Goal: Transaction & Acquisition: Purchase product/service

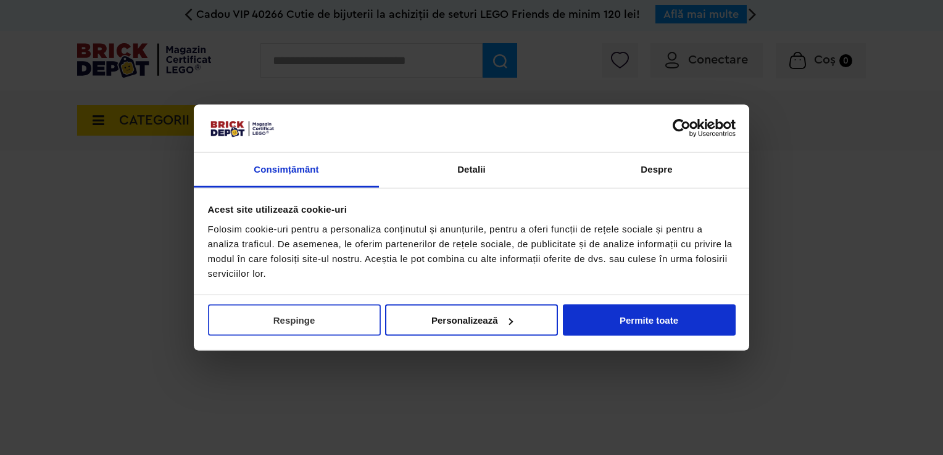
click at [300, 317] on button "Respinge" at bounding box center [294, 320] width 173 height 31
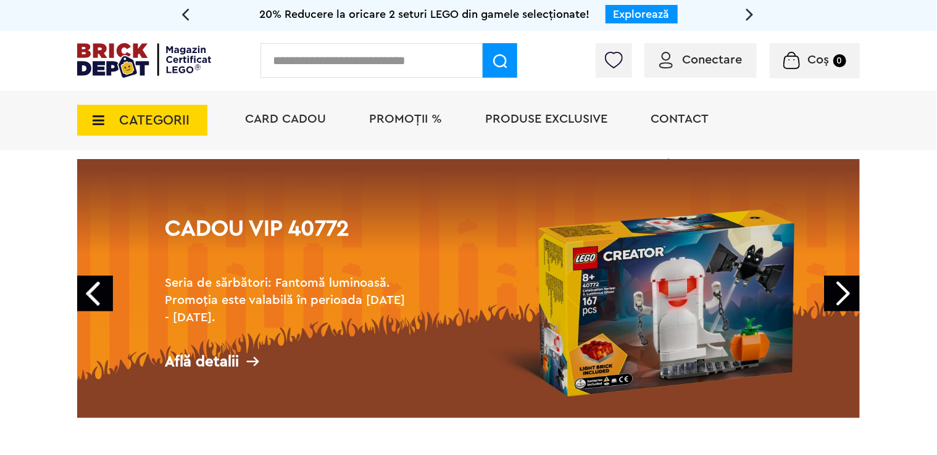
click at [839, 284] on link "Next" at bounding box center [842, 294] width 36 height 36
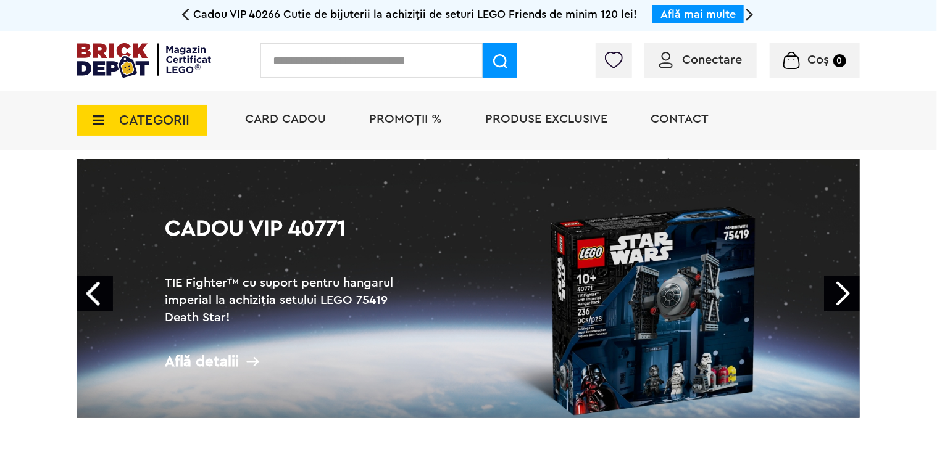
click at [839, 284] on link "Next" at bounding box center [842, 294] width 36 height 36
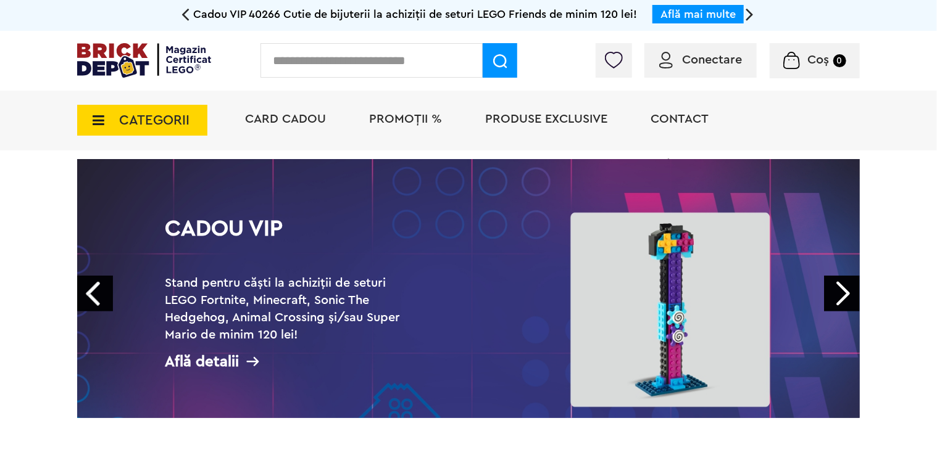
click at [839, 284] on link "Next" at bounding box center [842, 294] width 36 height 36
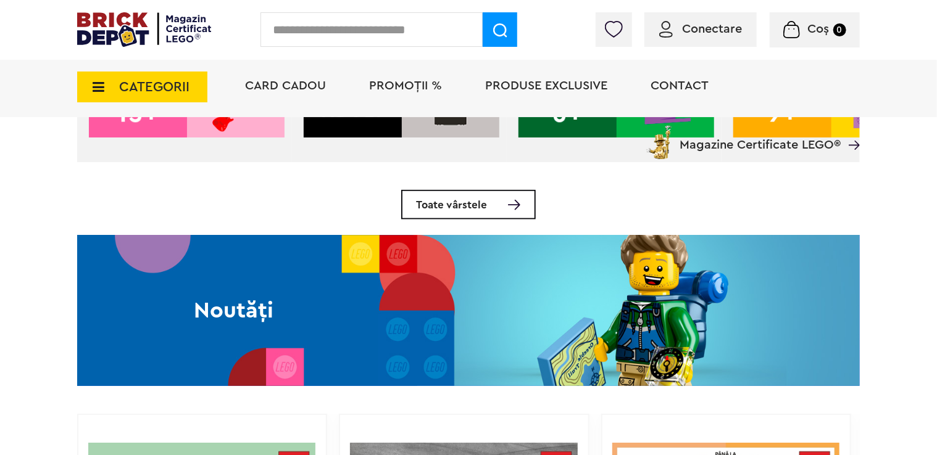
scroll to position [740, 0]
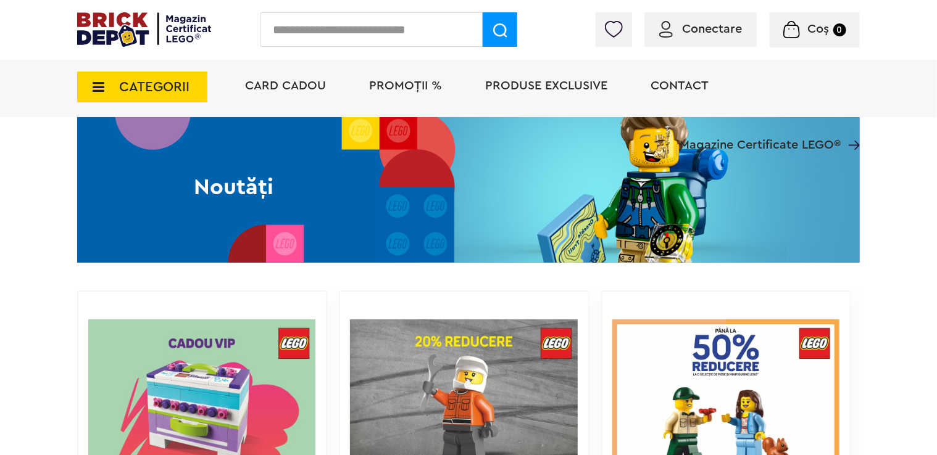
click at [603, 221] on img at bounding box center [468, 187] width 782 height 151
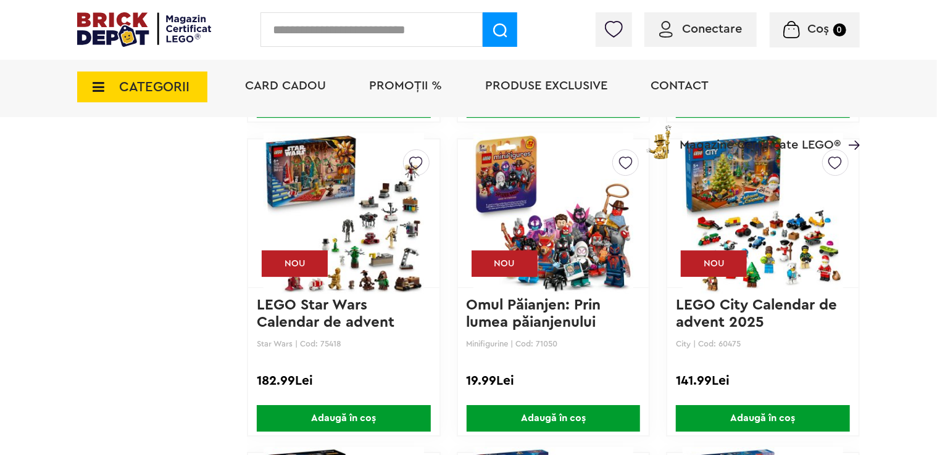
scroll to position [1797, 0]
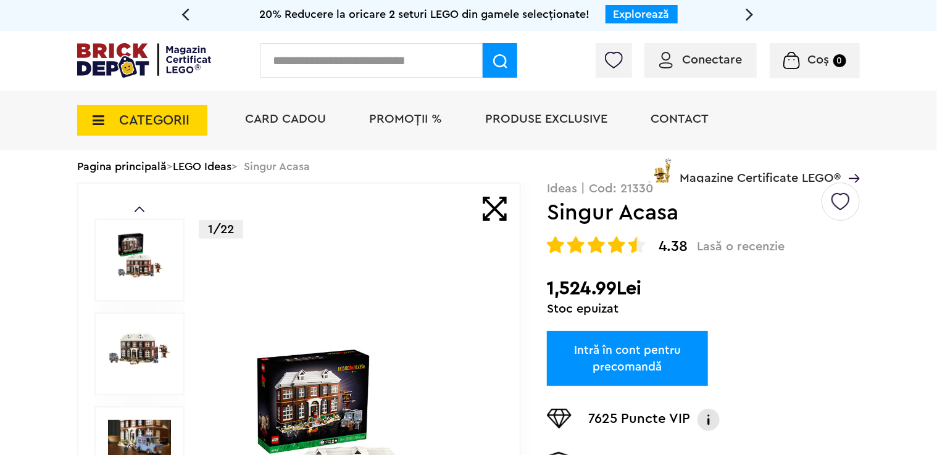
drag, startPoint x: 552, startPoint y: 288, endPoint x: 640, endPoint y: 290, distance: 87.6
click at [640, 290] on h2 "1,524.99Lei" at bounding box center [703, 289] width 313 height 22
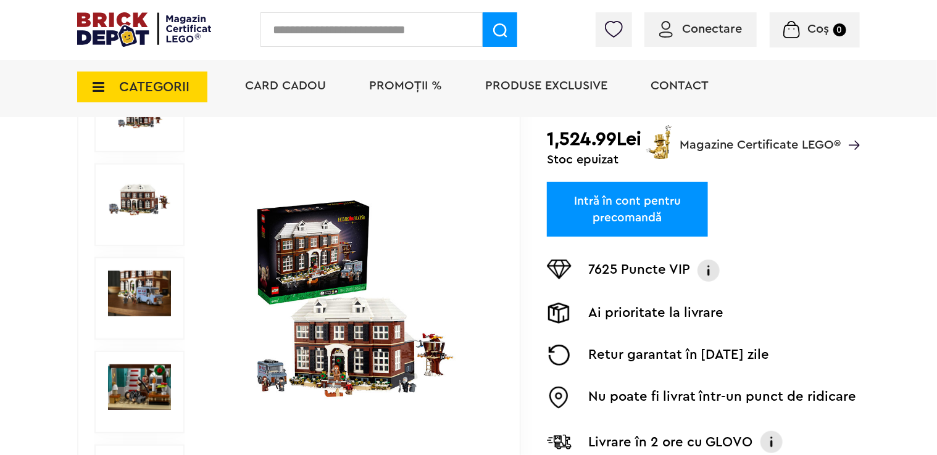
scroll to position [185, 0]
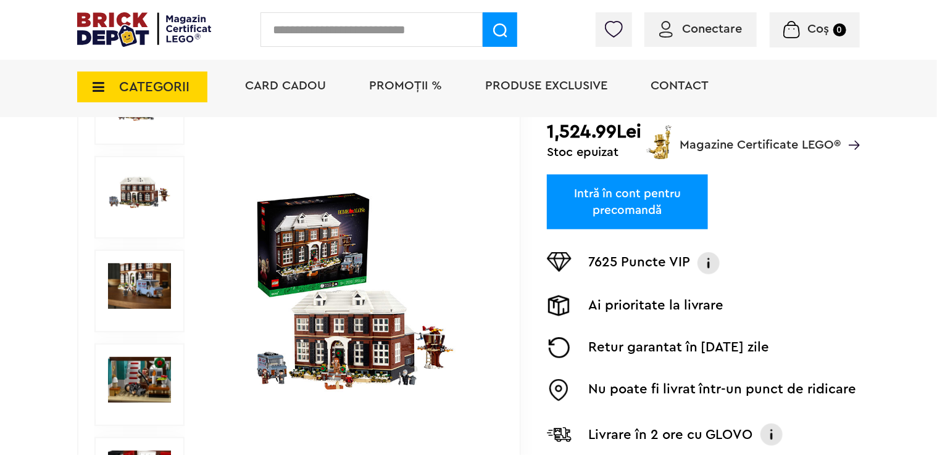
click at [139, 281] on img at bounding box center [139, 286] width 63 height 46
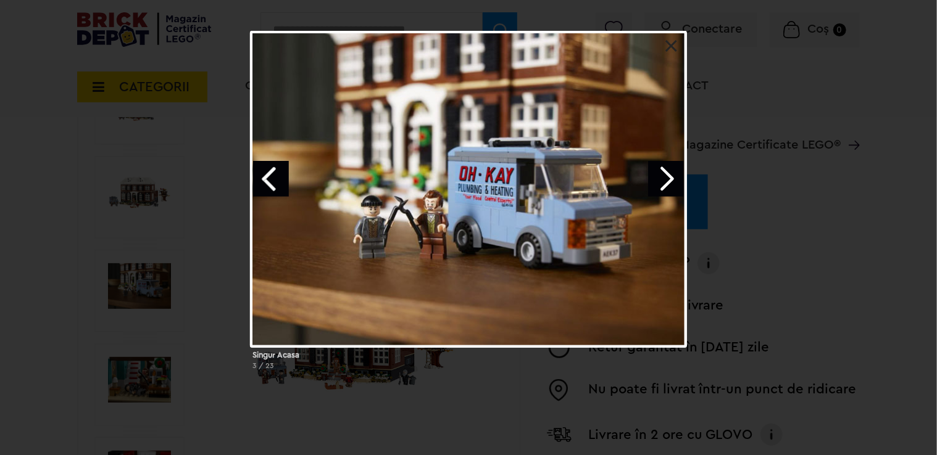
click at [671, 179] on link "Next image" at bounding box center [666, 179] width 36 height 36
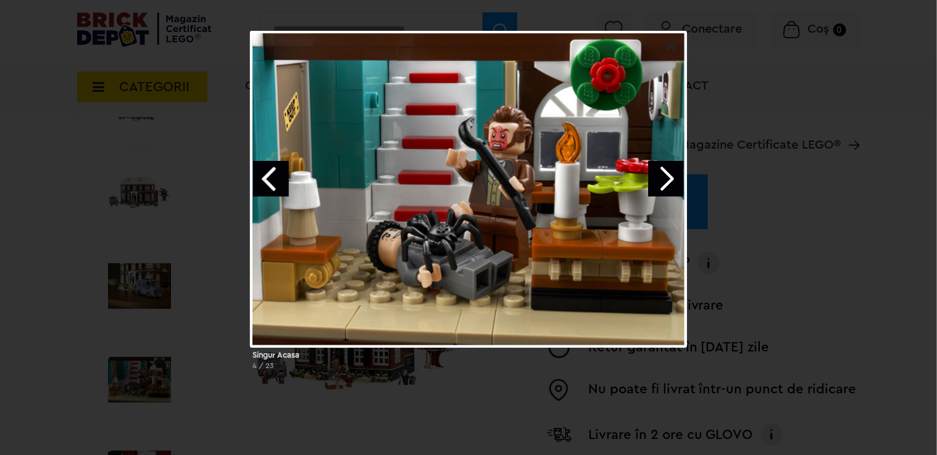
click at [671, 179] on link "Next image" at bounding box center [666, 179] width 36 height 36
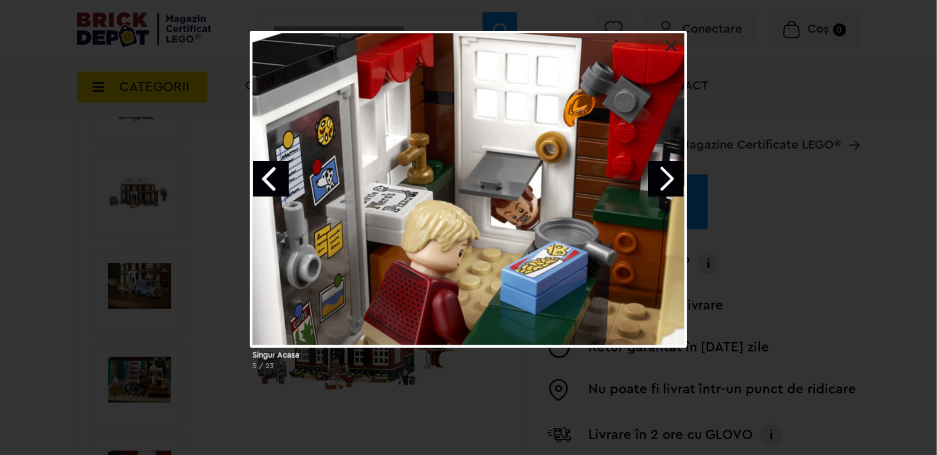
click at [674, 44] on link at bounding box center [671, 46] width 12 height 12
